Goal: Feedback & Contribution: Leave review/rating

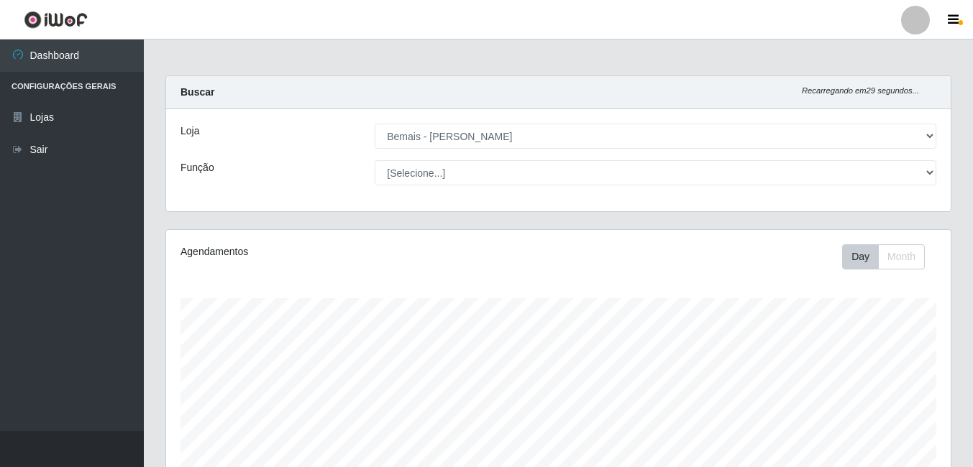
select select "230"
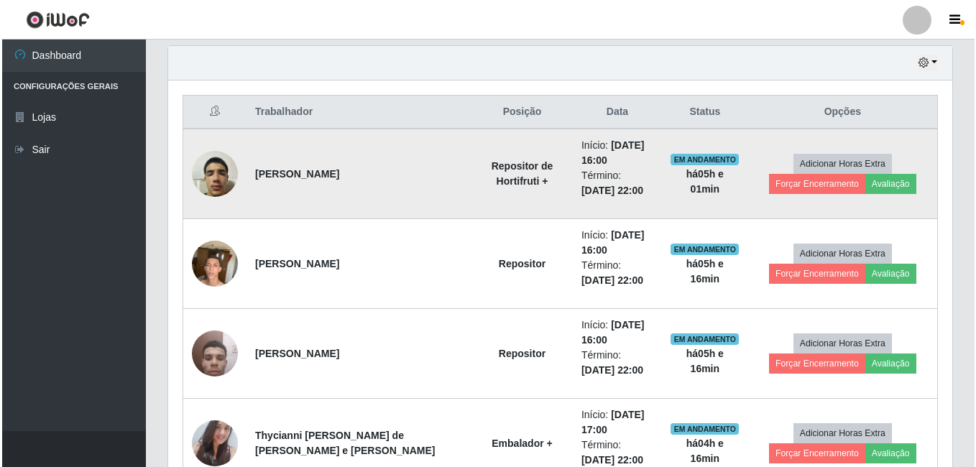
scroll to position [298, 784]
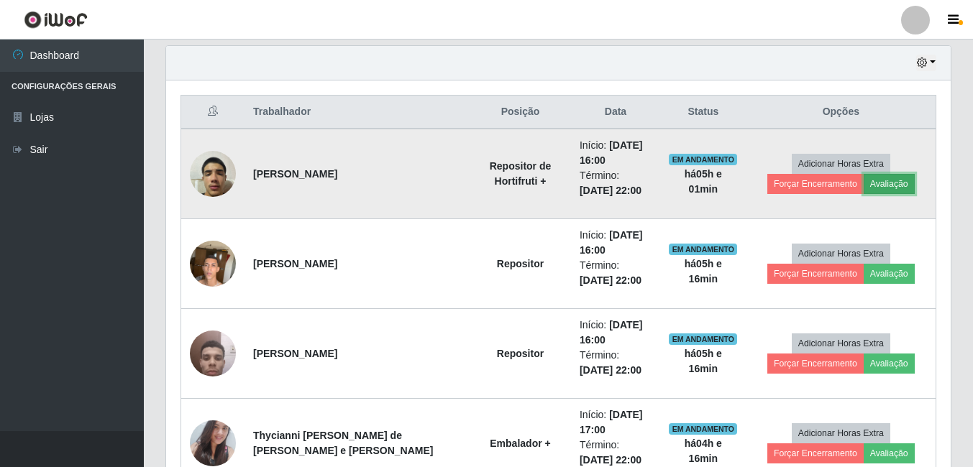
click at [897, 183] on button "Avaliação" at bounding box center [888, 184] width 51 height 20
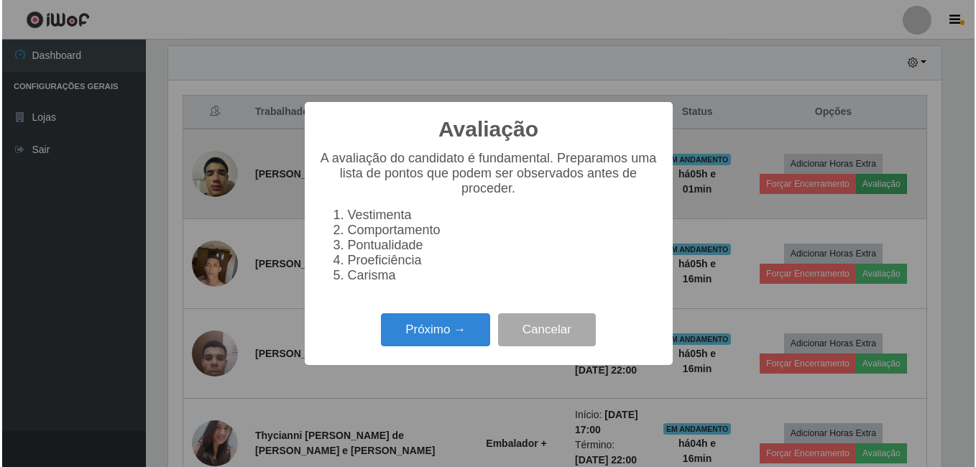
scroll to position [298, 777]
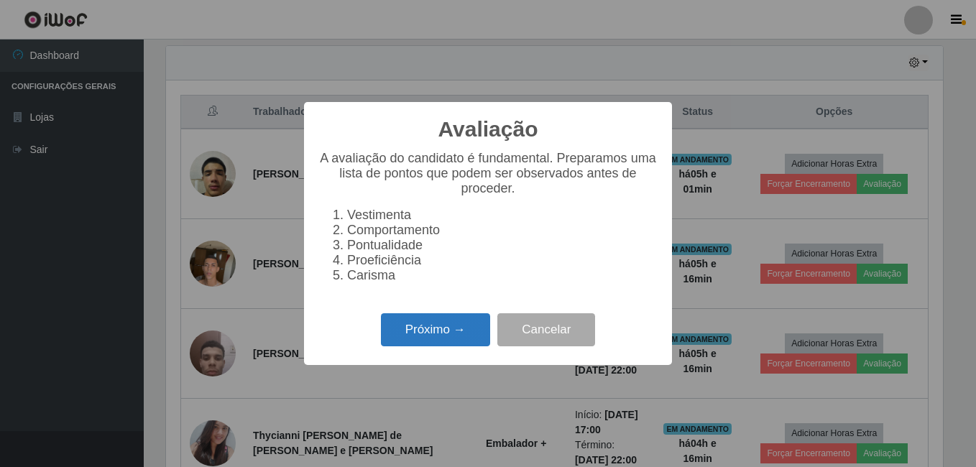
click at [438, 343] on button "Próximo →" at bounding box center [435, 330] width 109 height 34
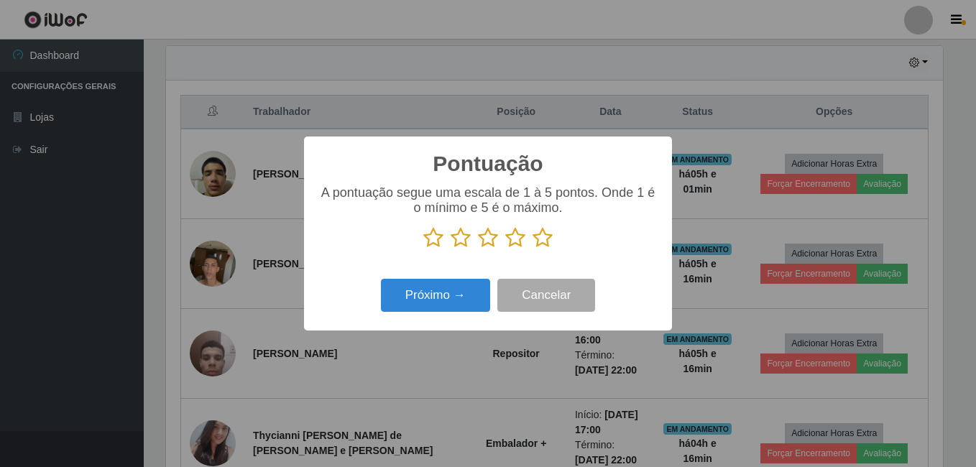
scroll to position [718503, 718025]
click at [542, 233] on icon at bounding box center [543, 238] width 20 height 22
click at [533, 249] on input "radio" at bounding box center [533, 249] width 0 height 0
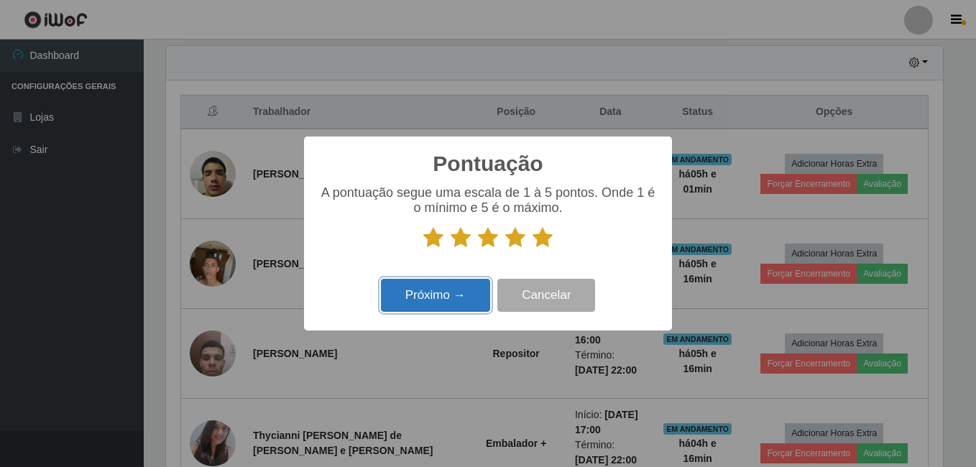
click at [464, 288] on button "Próximo →" at bounding box center [435, 296] width 109 height 34
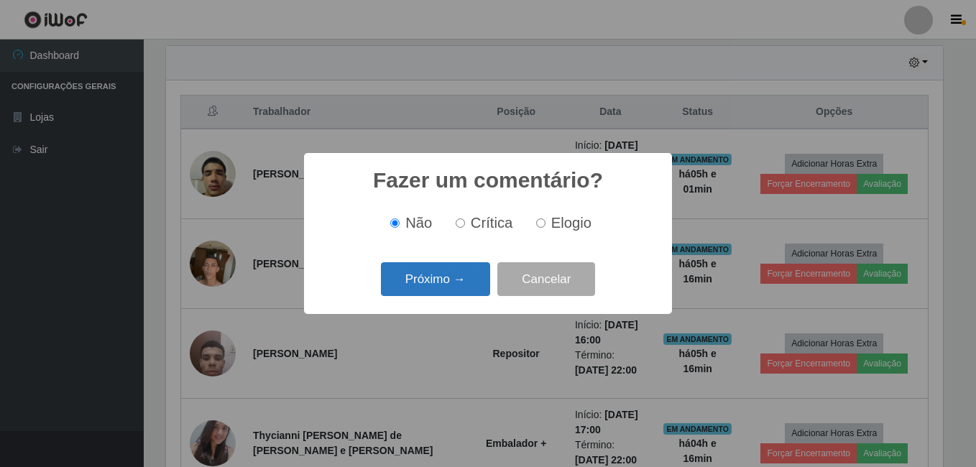
click at [454, 290] on button "Próximo →" at bounding box center [435, 279] width 109 height 34
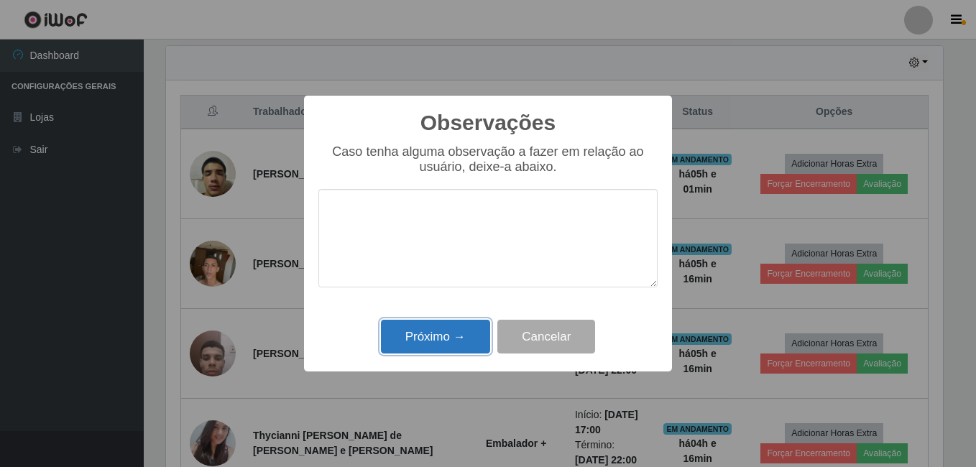
click at [447, 336] on button "Próximo →" at bounding box center [435, 337] width 109 height 34
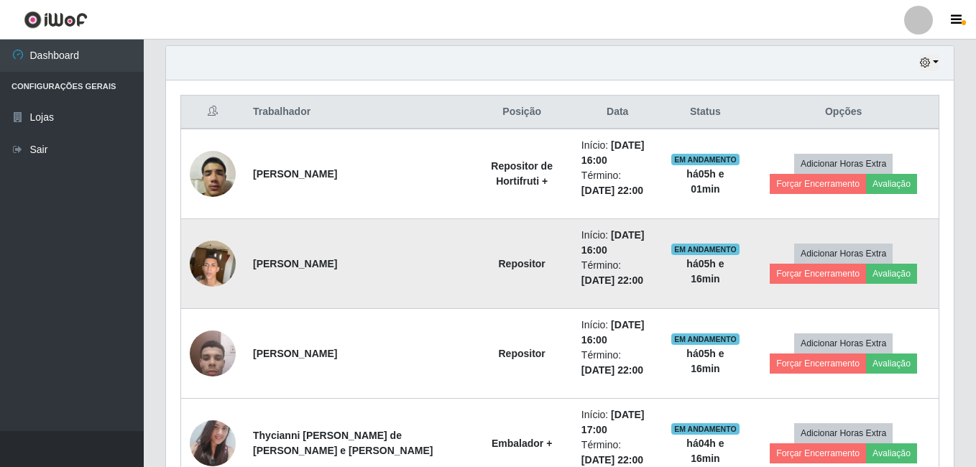
scroll to position [298, 784]
click at [877, 276] on button "Avaliação" at bounding box center [888, 274] width 51 height 20
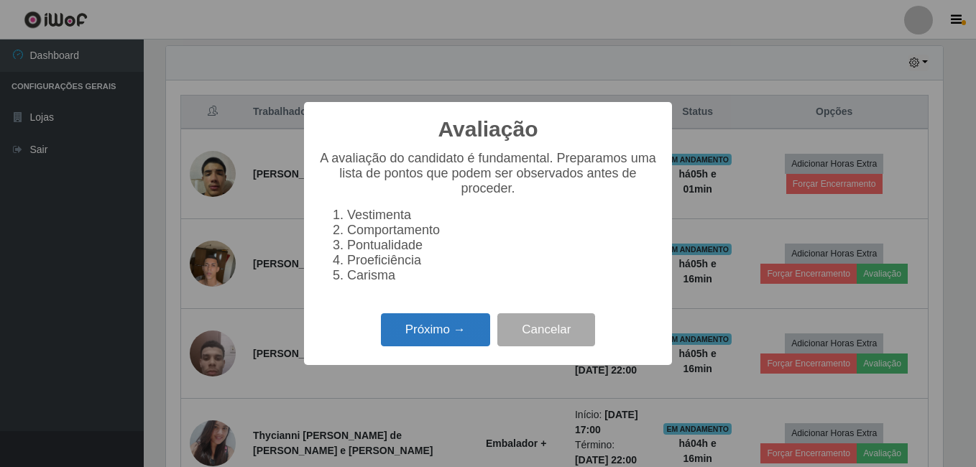
click at [428, 347] on button "Próximo →" at bounding box center [435, 330] width 109 height 34
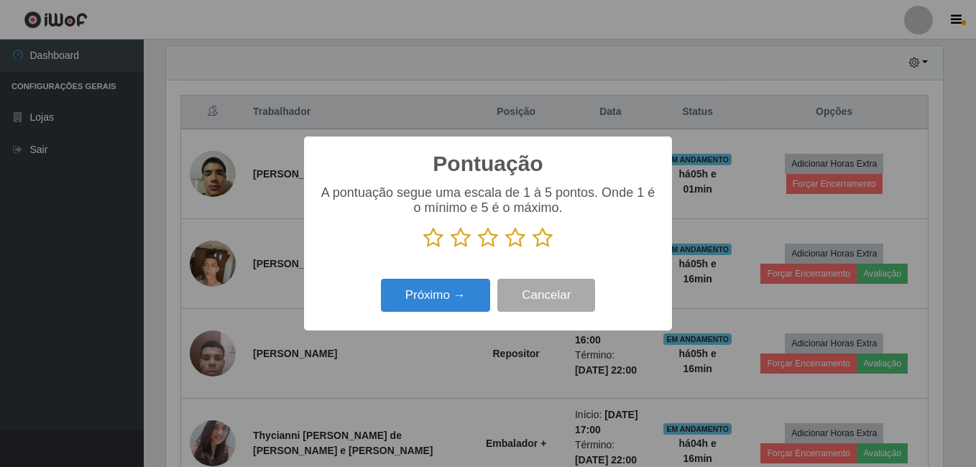
click at [542, 239] on icon at bounding box center [543, 238] width 20 height 22
click at [533, 249] on input "radio" at bounding box center [533, 249] width 0 height 0
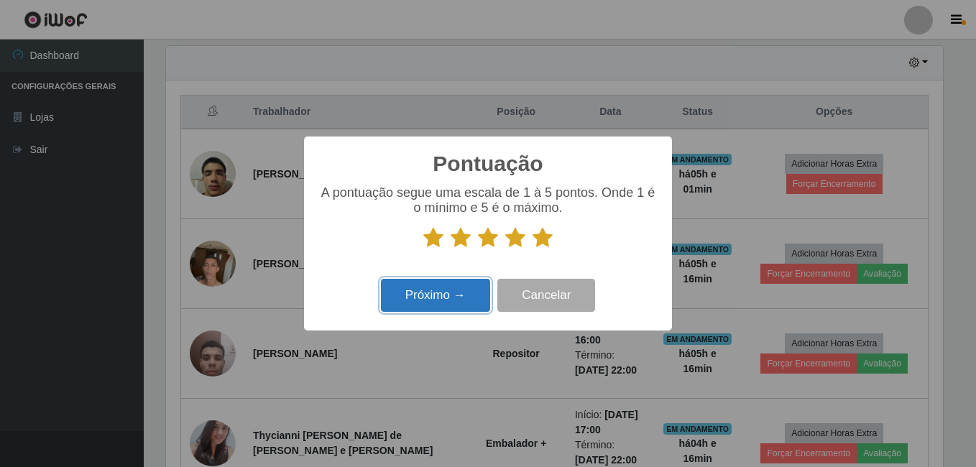
click at [453, 293] on button "Próximo →" at bounding box center [435, 296] width 109 height 34
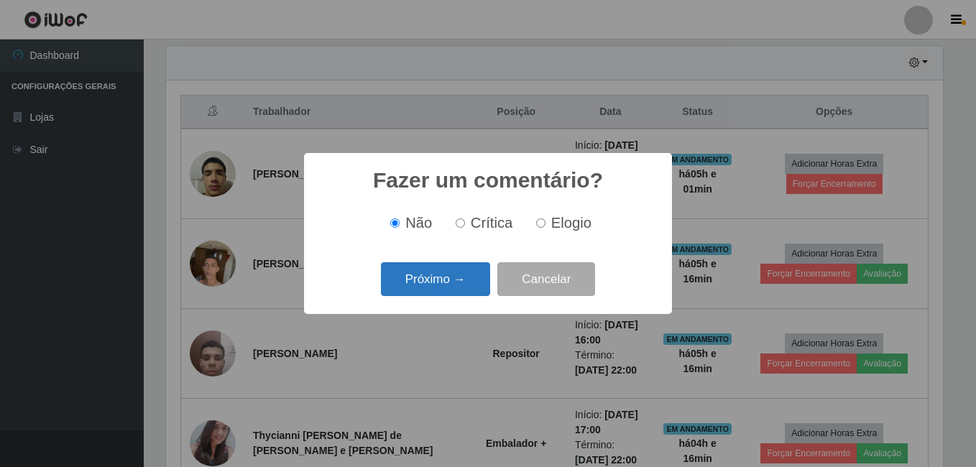
click at [456, 285] on button "Próximo →" at bounding box center [435, 279] width 109 height 34
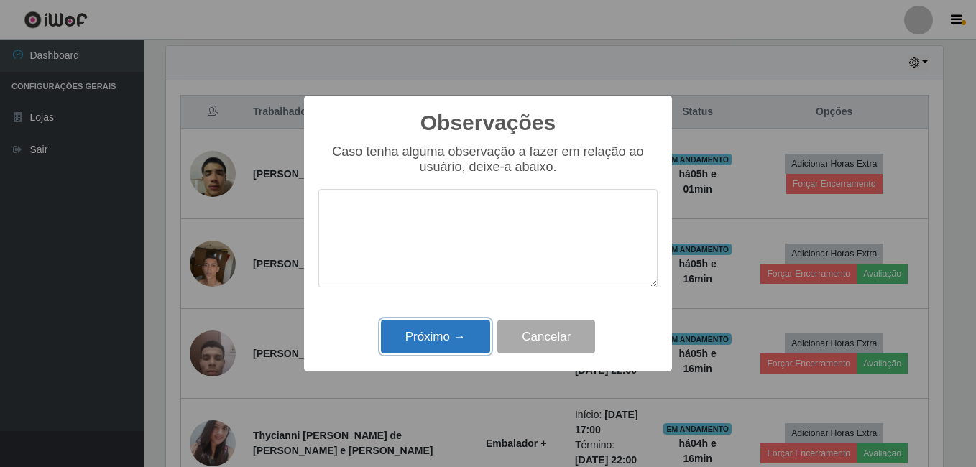
click at [428, 324] on button "Próximo →" at bounding box center [435, 337] width 109 height 34
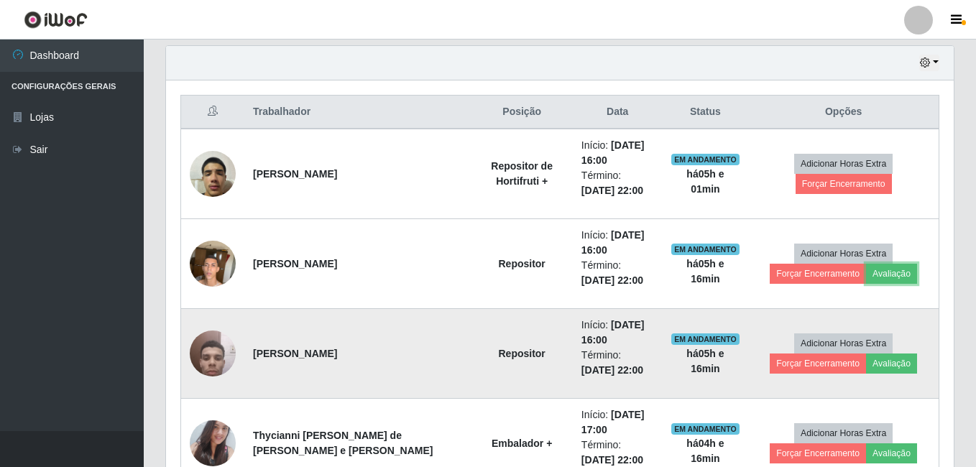
scroll to position [298, 784]
click at [880, 366] on button "Avaliação" at bounding box center [888, 364] width 51 height 20
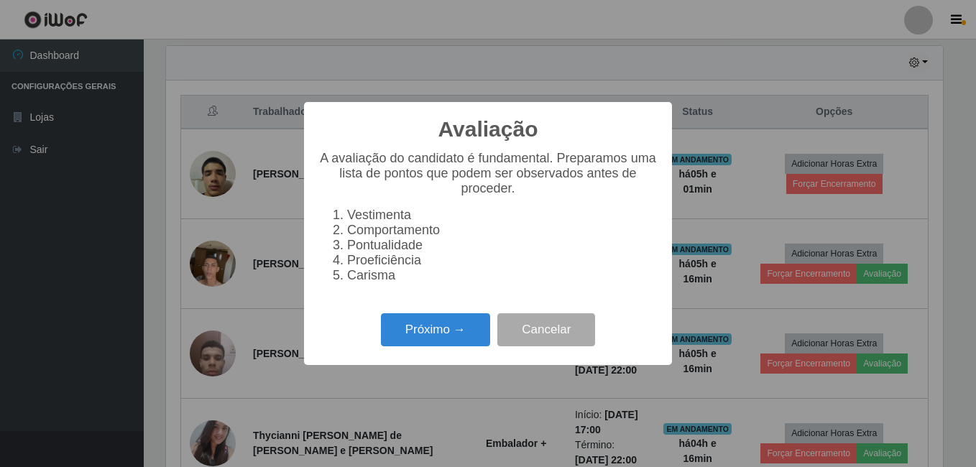
scroll to position [298, 777]
click at [455, 345] on button "Próximo →" at bounding box center [435, 330] width 109 height 34
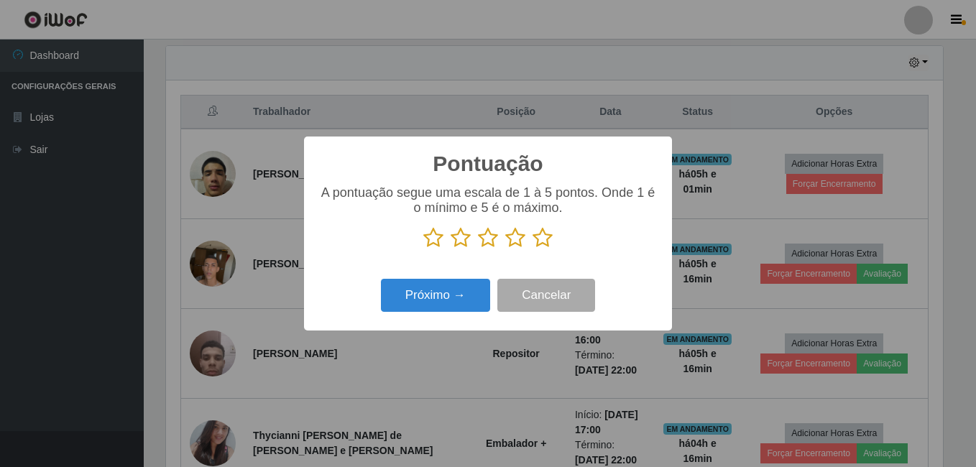
scroll to position [718503, 718025]
click at [546, 236] on icon at bounding box center [543, 238] width 20 height 22
click at [533, 249] on input "radio" at bounding box center [533, 249] width 0 height 0
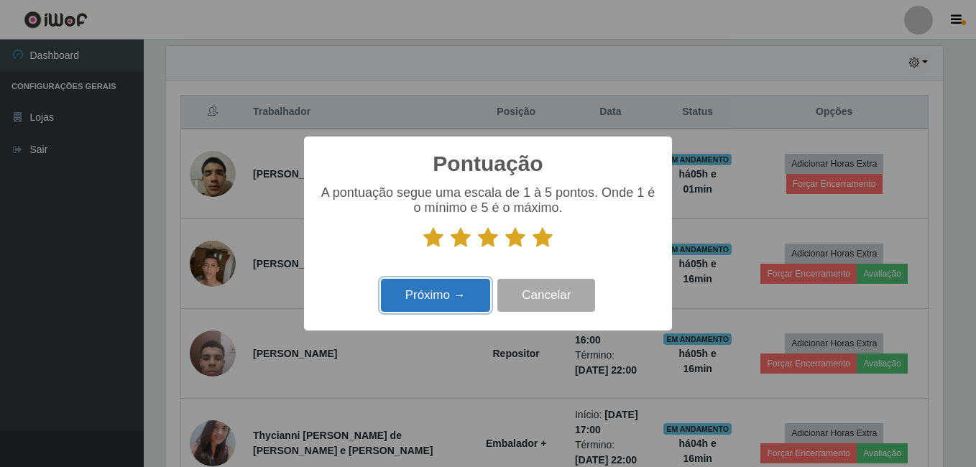
click at [433, 292] on button "Próximo →" at bounding box center [435, 296] width 109 height 34
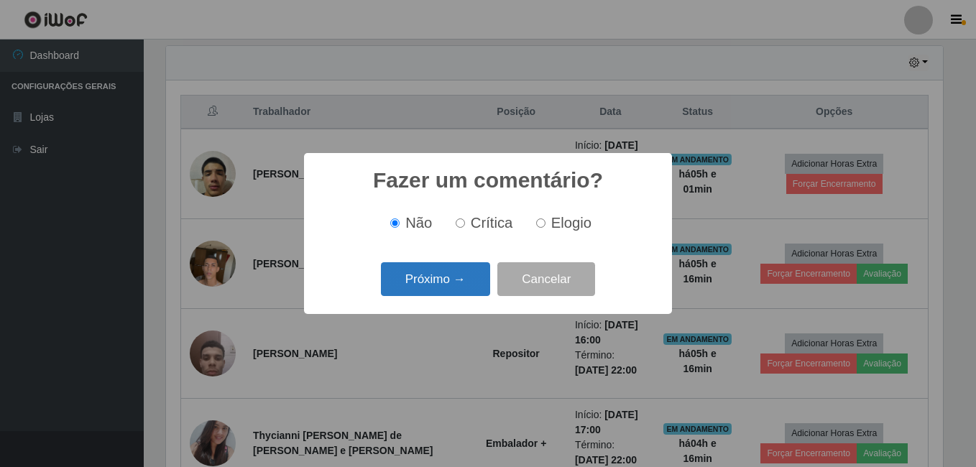
click at [432, 290] on button "Próximo →" at bounding box center [435, 279] width 109 height 34
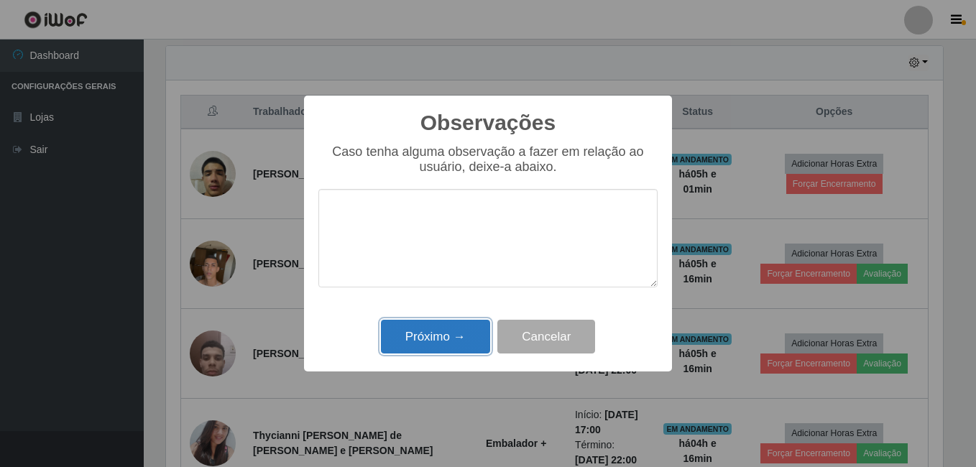
click at [428, 339] on button "Próximo →" at bounding box center [435, 337] width 109 height 34
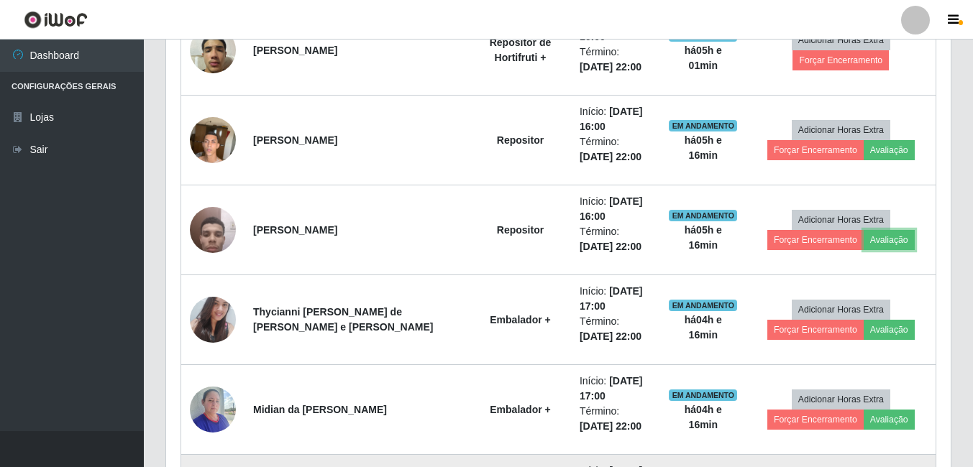
scroll to position [717, 0]
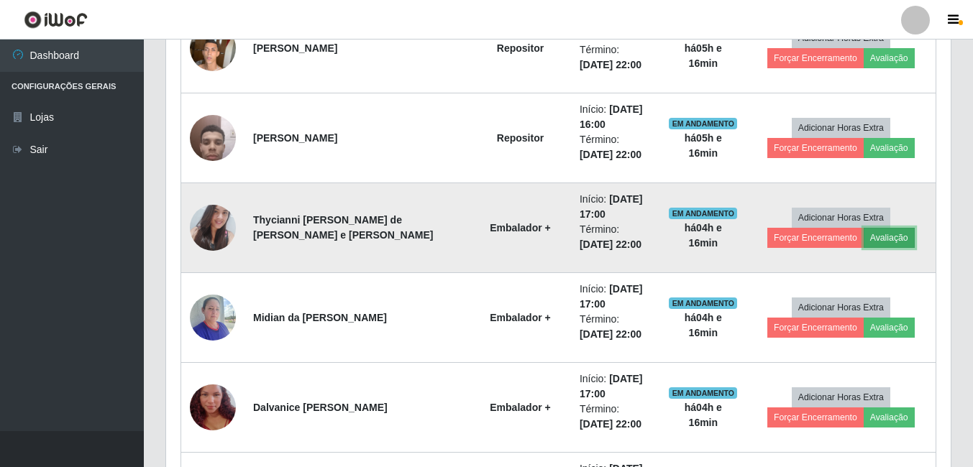
click at [886, 240] on button "Avaliação" at bounding box center [888, 238] width 51 height 20
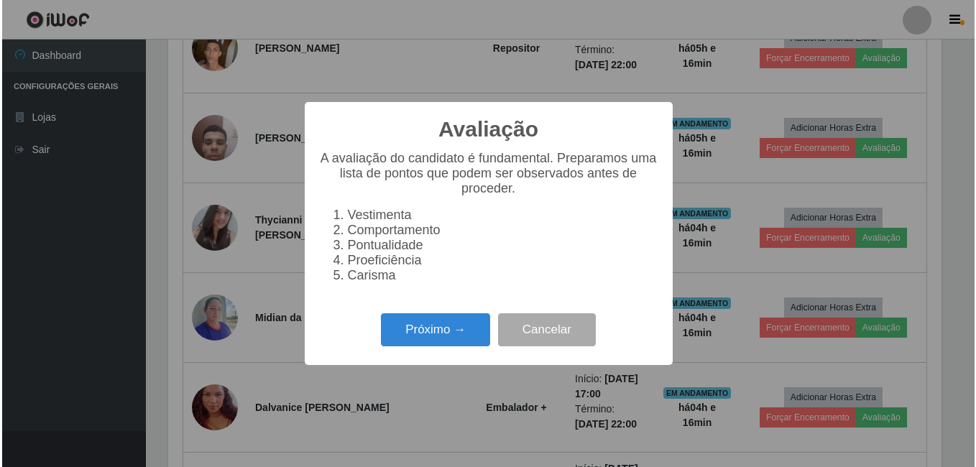
scroll to position [298, 777]
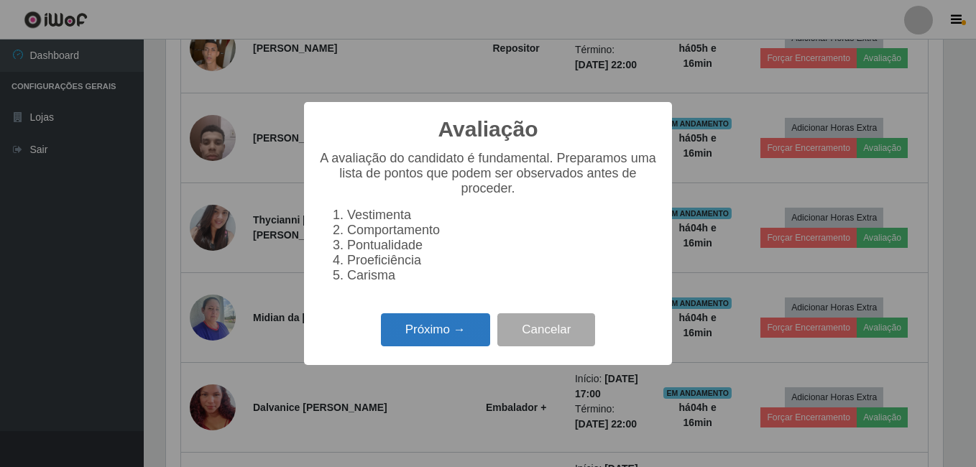
click at [458, 335] on button "Próximo →" at bounding box center [435, 330] width 109 height 34
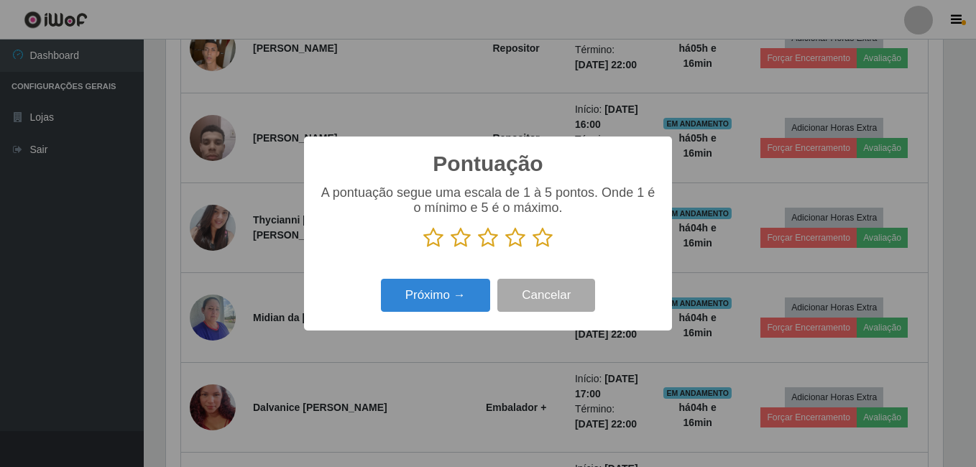
click at [548, 245] on icon at bounding box center [543, 238] width 20 height 22
click at [533, 249] on input "radio" at bounding box center [533, 249] width 0 height 0
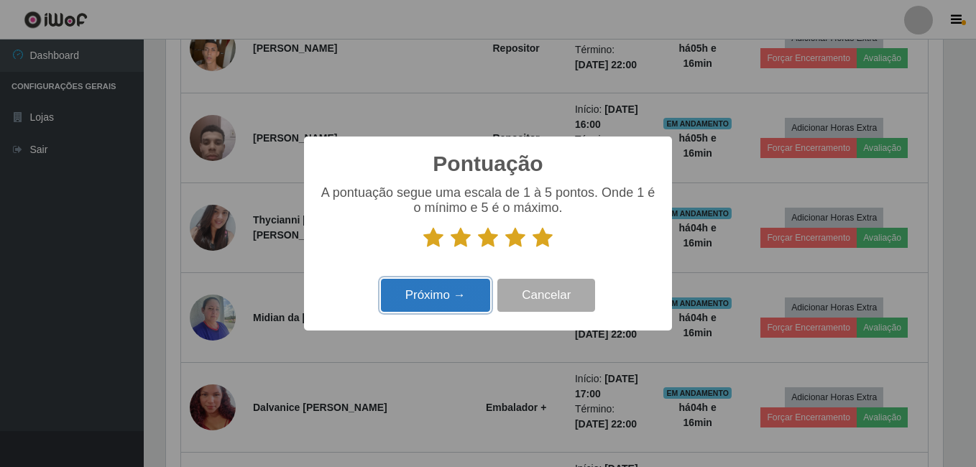
click at [459, 295] on button "Próximo →" at bounding box center [435, 296] width 109 height 34
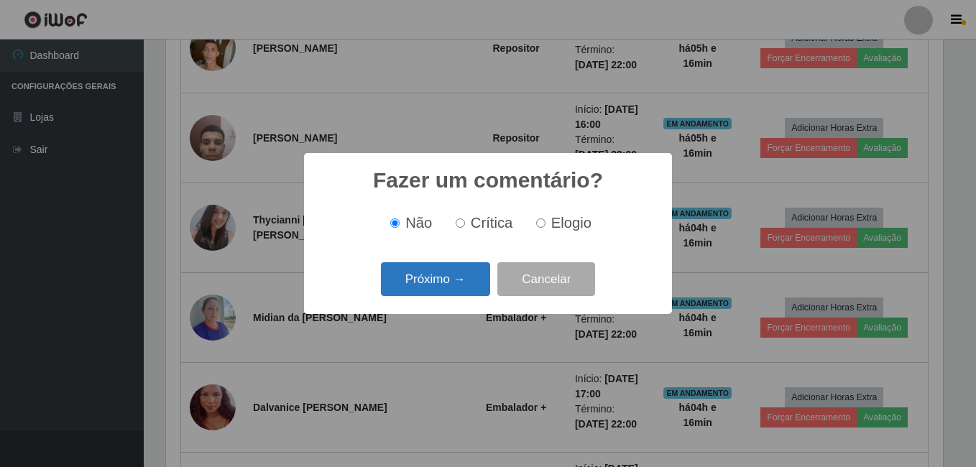
click at [428, 272] on button "Próximo →" at bounding box center [435, 279] width 109 height 34
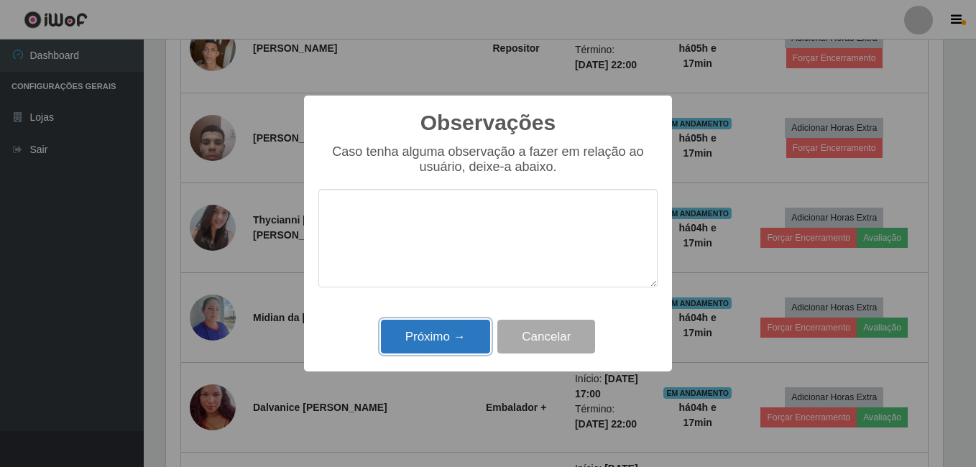
click at [423, 336] on button "Próximo →" at bounding box center [435, 337] width 109 height 34
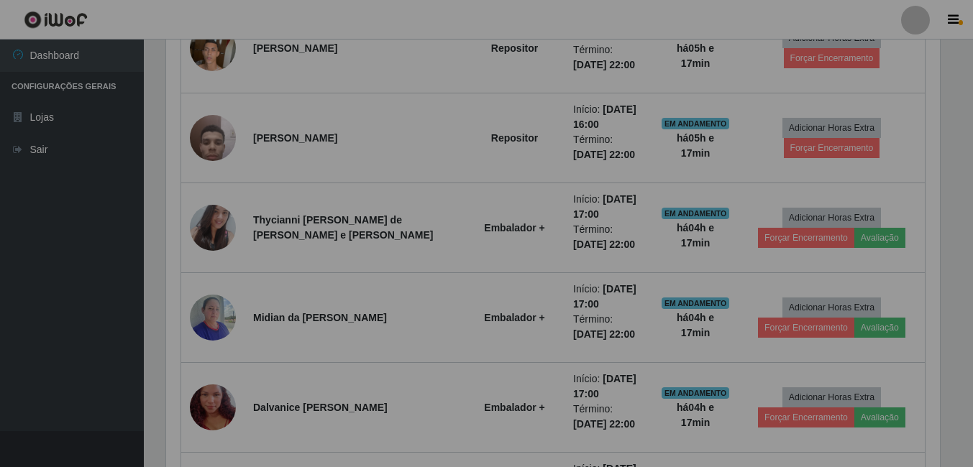
scroll to position [298, 784]
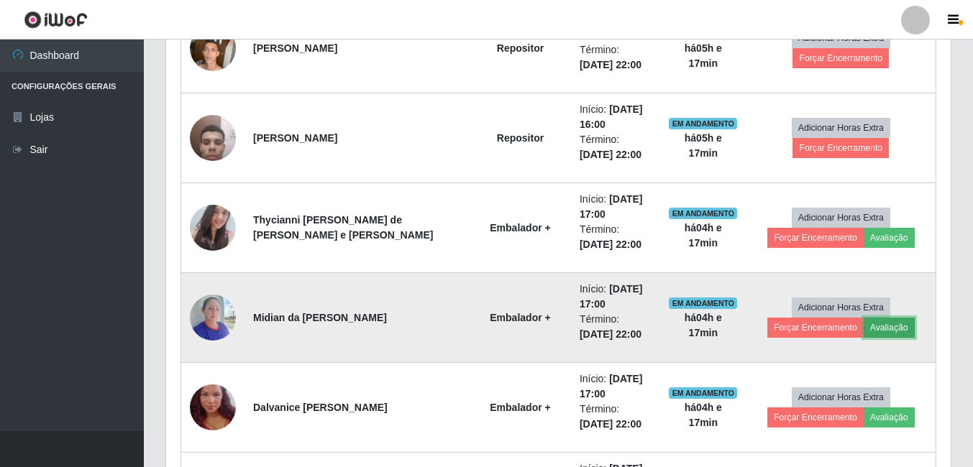
click at [891, 326] on button "Avaliação" at bounding box center [888, 328] width 51 height 20
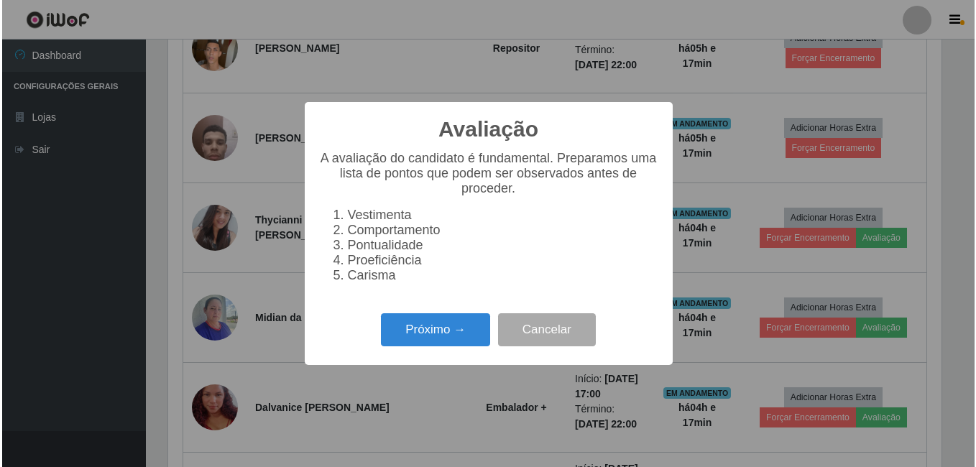
scroll to position [298, 777]
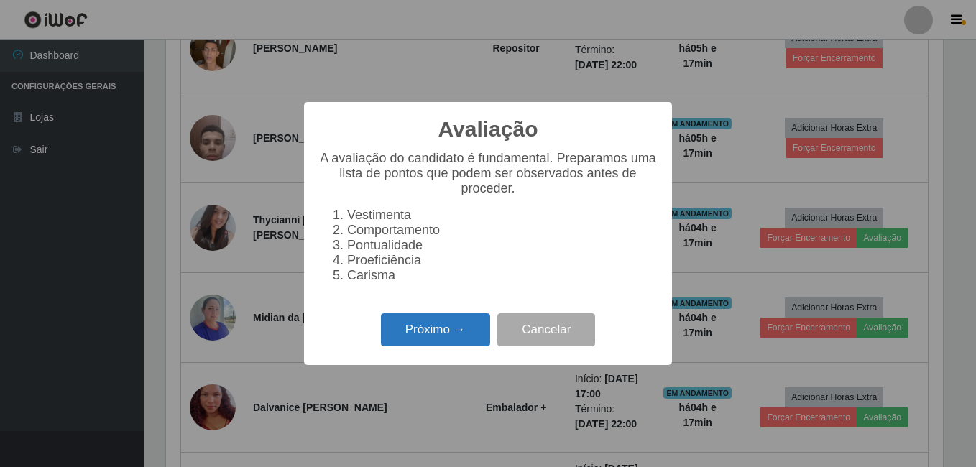
click at [449, 343] on button "Próximo →" at bounding box center [435, 330] width 109 height 34
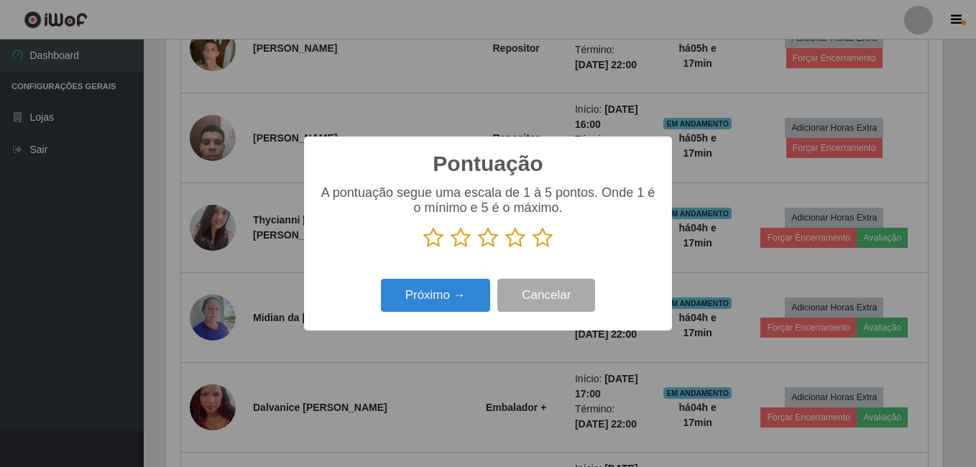
click at [541, 245] on icon at bounding box center [543, 238] width 20 height 22
click at [533, 249] on input "radio" at bounding box center [533, 249] width 0 height 0
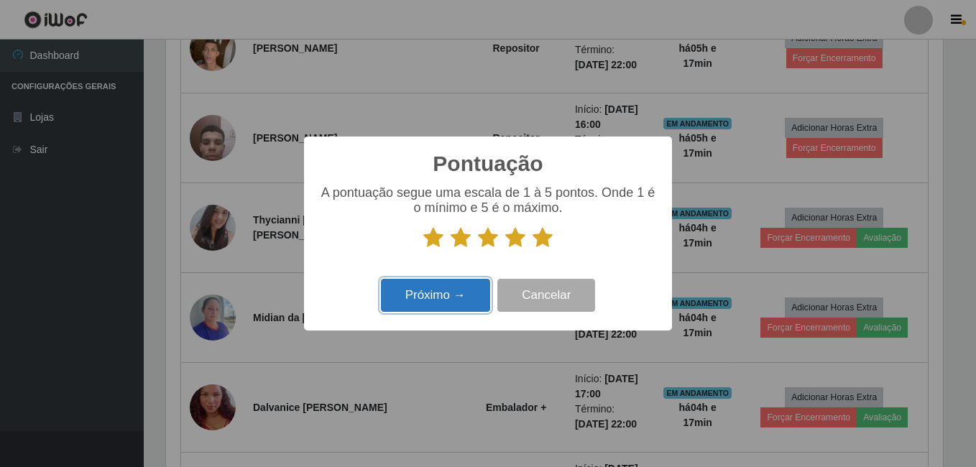
click at [449, 301] on button "Próximo →" at bounding box center [435, 296] width 109 height 34
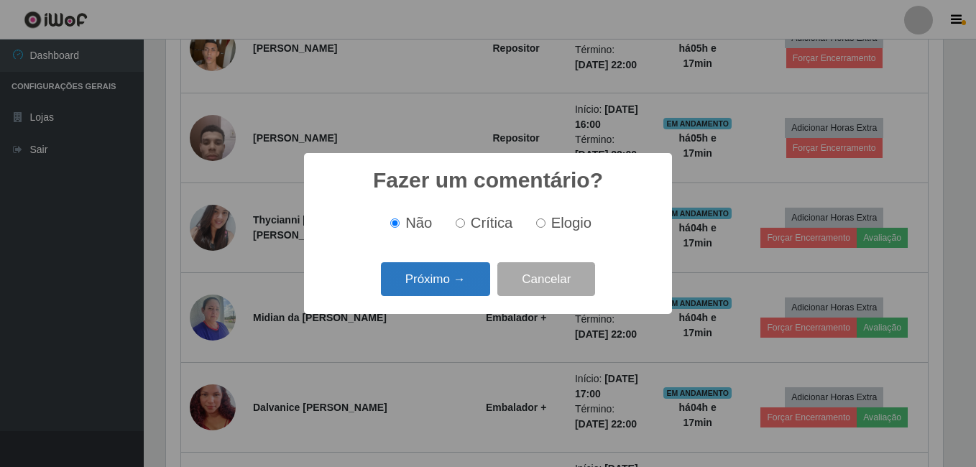
click at [446, 281] on button "Próximo →" at bounding box center [435, 279] width 109 height 34
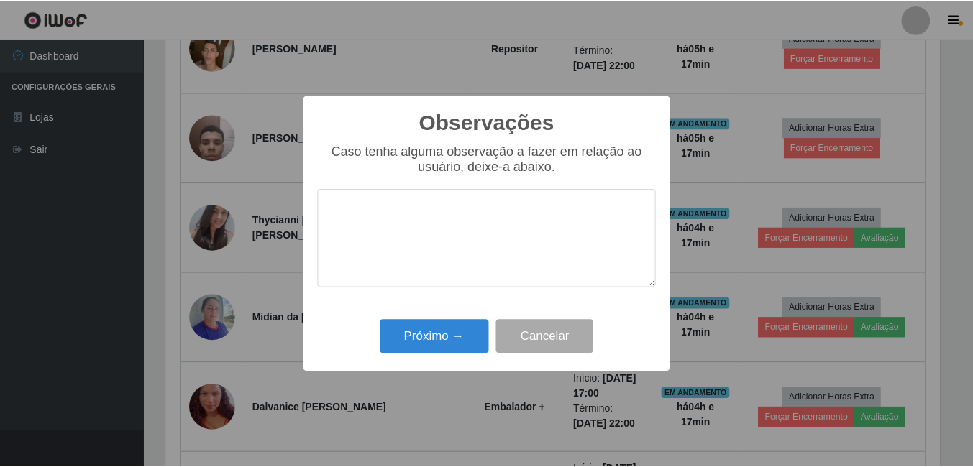
scroll to position [0, 0]
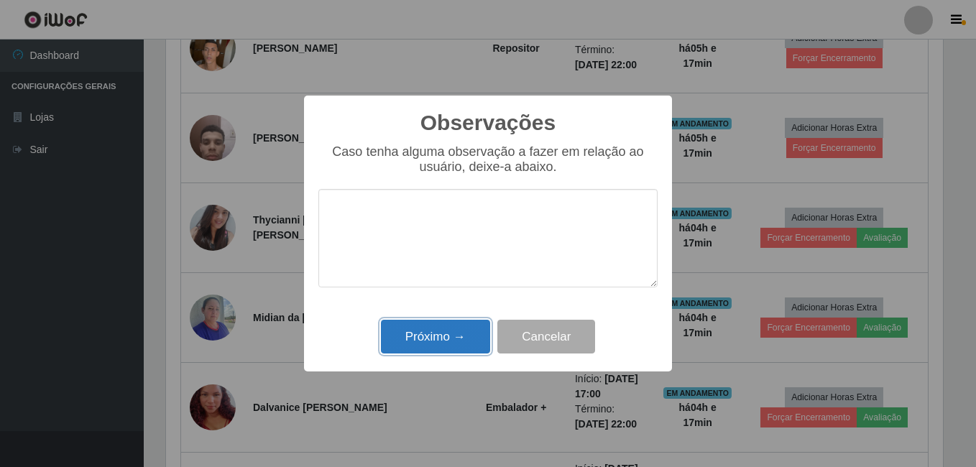
click at [426, 341] on button "Próximo →" at bounding box center [435, 337] width 109 height 34
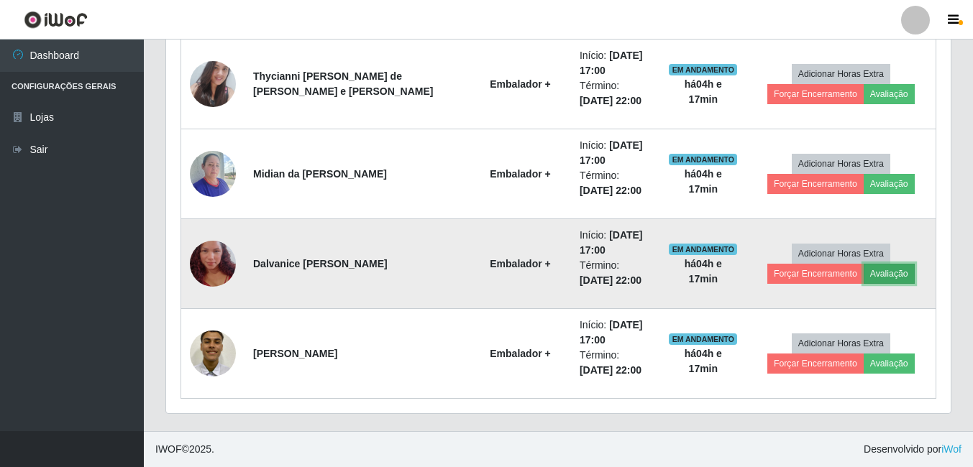
click at [884, 279] on button "Avaliação" at bounding box center [888, 274] width 51 height 20
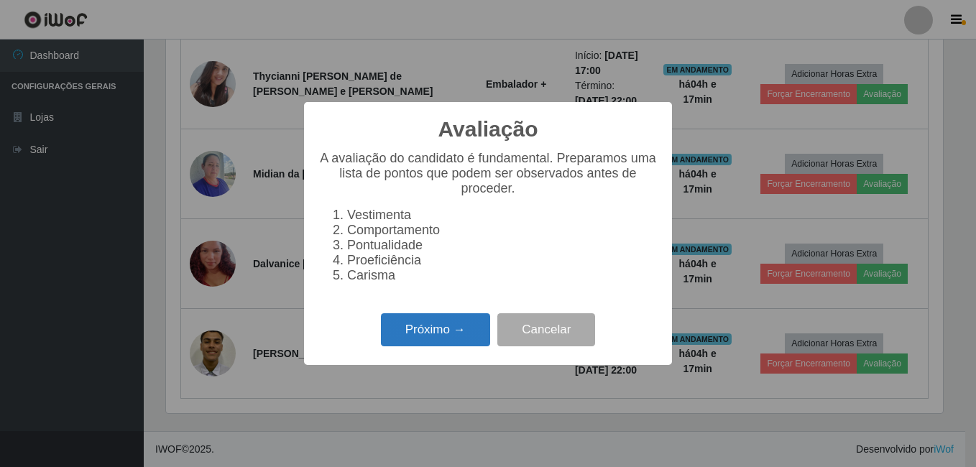
click at [457, 335] on button "Próximo →" at bounding box center [435, 330] width 109 height 34
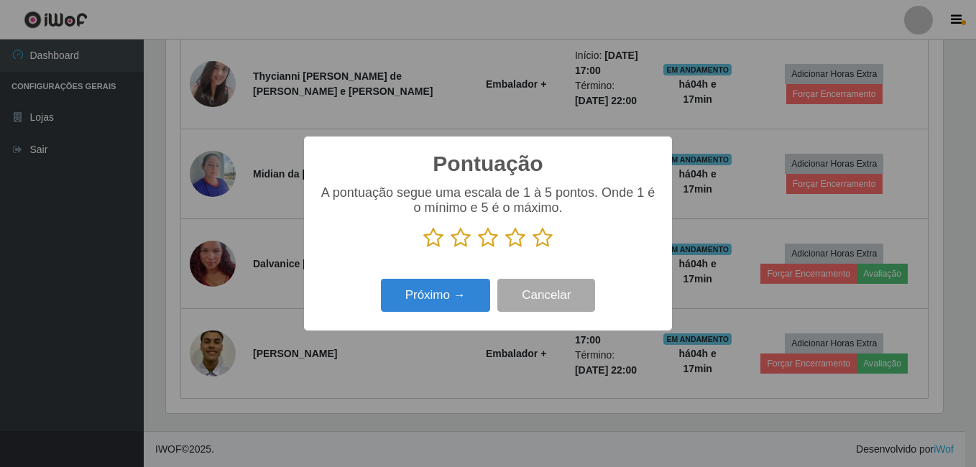
click at [545, 239] on icon at bounding box center [543, 238] width 20 height 22
click at [533, 249] on input "radio" at bounding box center [533, 249] width 0 height 0
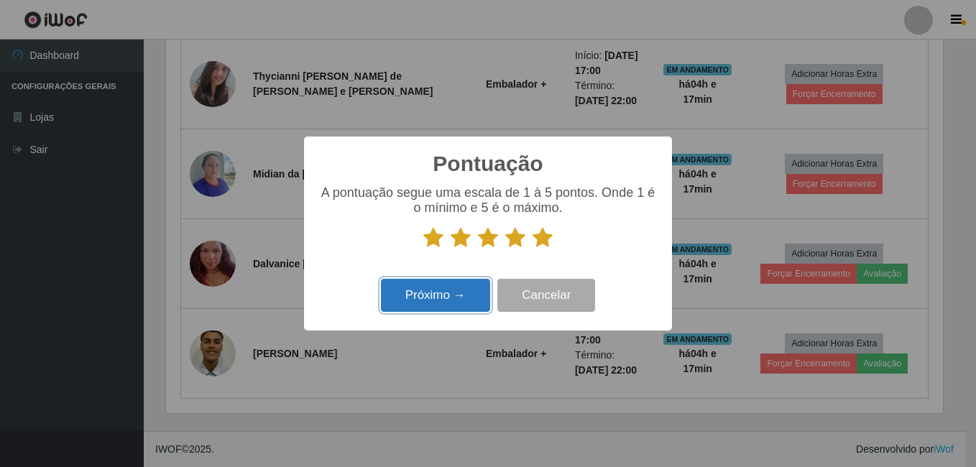
click at [473, 298] on button "Próximo →" at bounding box center [435, 296] width 109 height 34
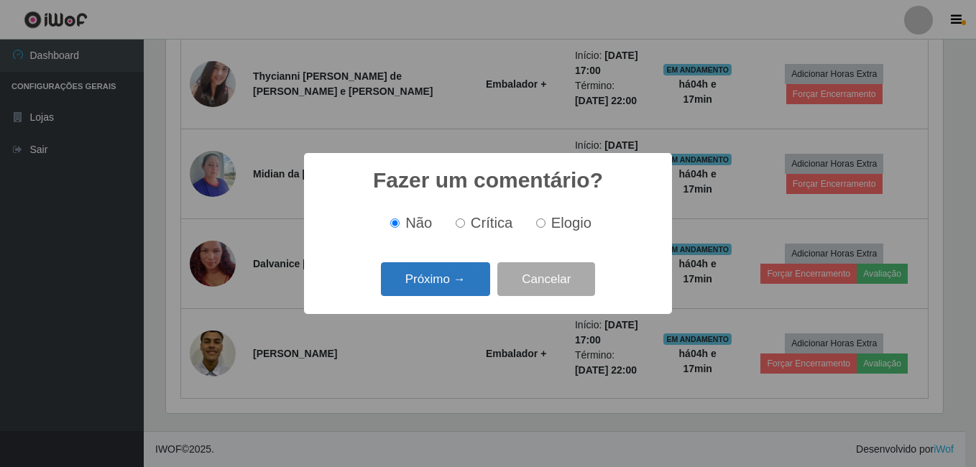
click at [463, 286] on button "Próximo →" at bounding box center [435, 279] width 109 height 34
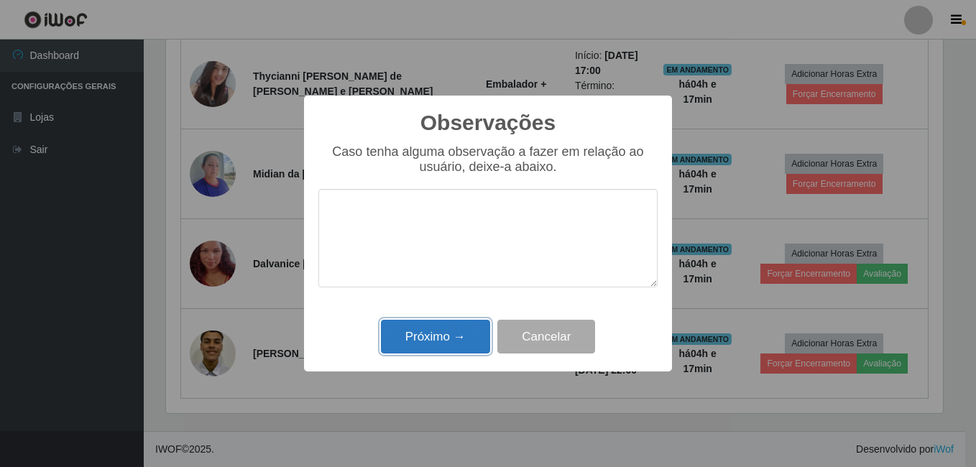
click at [458, 326] on button "Próximo →" at bounding box center [435, 337] width 109 height 34
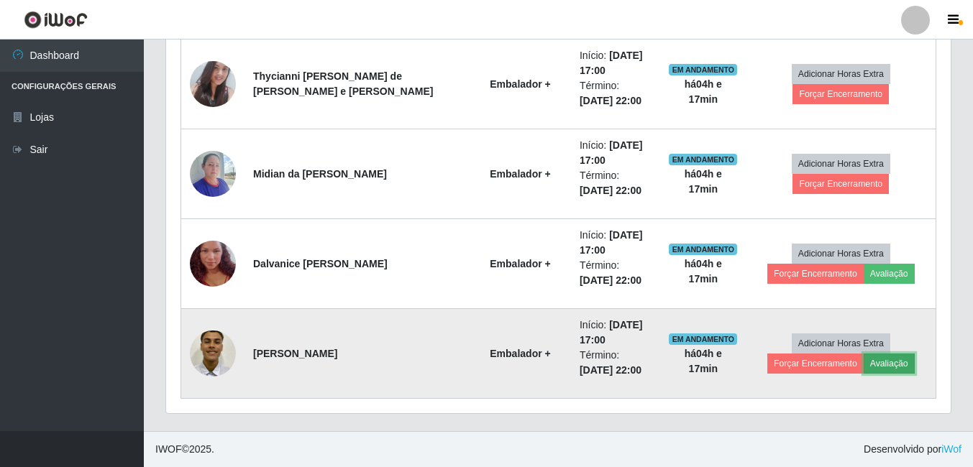
click at [866, 367] on button "Avaliação" at bounding box center [888, 364] width 51 height 20
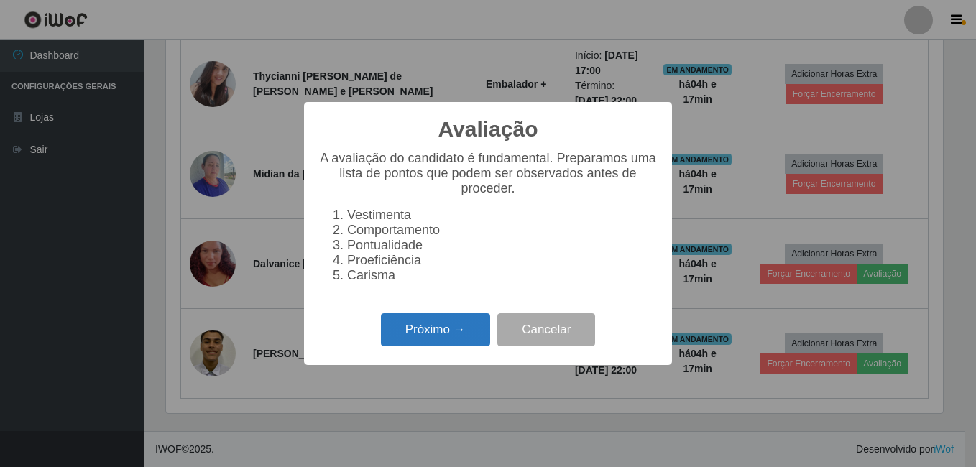
click at [457, 347] on button "Próximo →" at bounding box center [435, 330] width 109 height 34
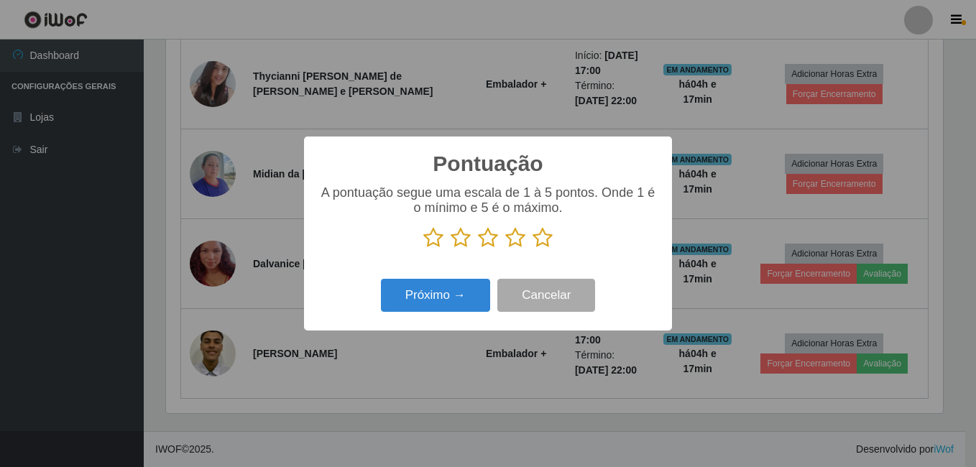
click at [538, 239] on icon at bounding box center [543, 238] width 20 height 22
click at [533, 249] on input "radio" at bounding box center [533, 249] width 0 height 0
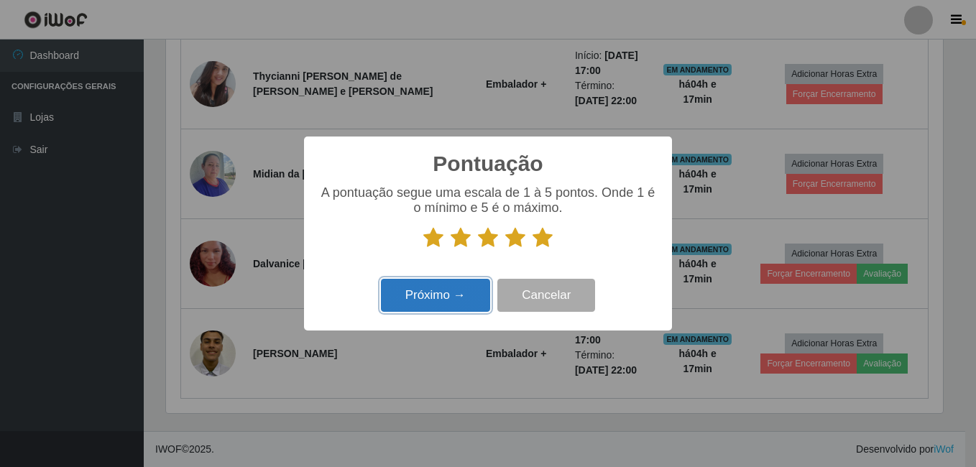
click at [421, 307] on button "Próximo →" at bounding box center [435, 296] width 109 height 34
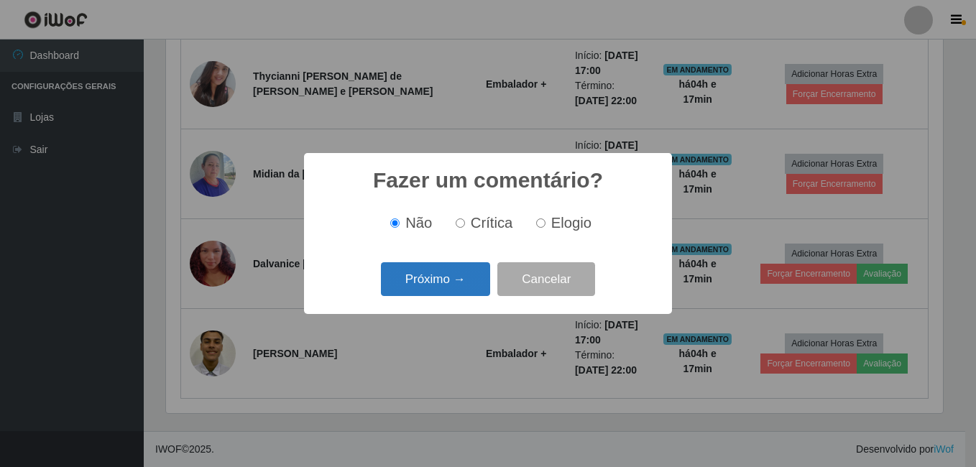
click at [431, 288] on button "Próximo →" at bounding box center [435, 279] width 109 height 34
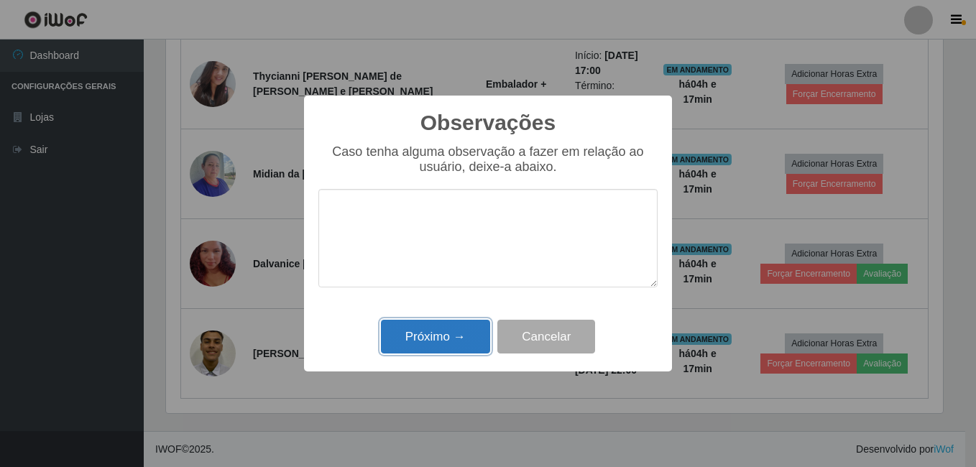
click at [453, 348] on button "Próximo →" at bounding box center [435, 337] width 109 height 34
